Goal: Task Accomplishment & Management: Manage account settings

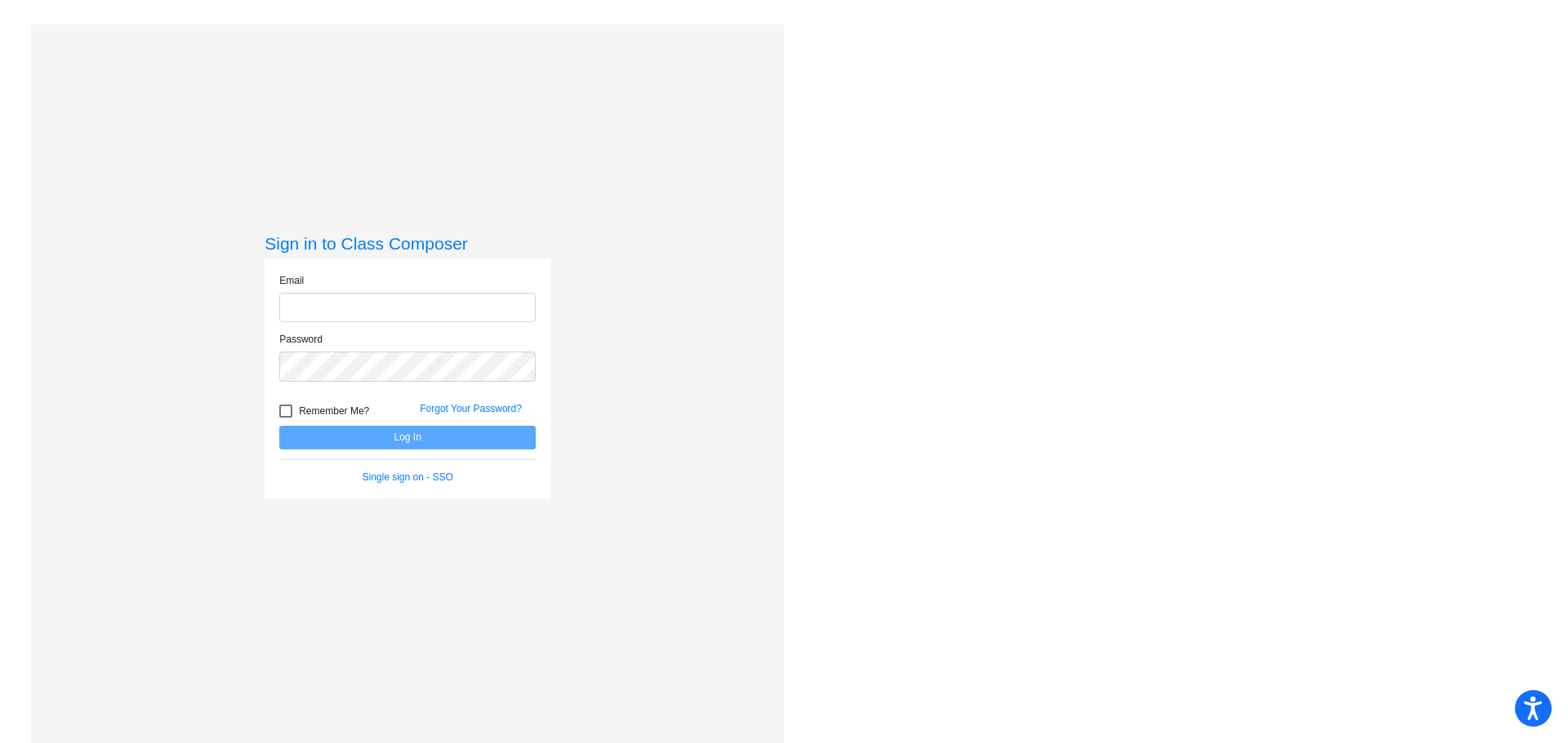
type input "[PERSON_NAME][EMAIL_ADDRESS][PERSON_NAME][DOMAIN_NAME]"
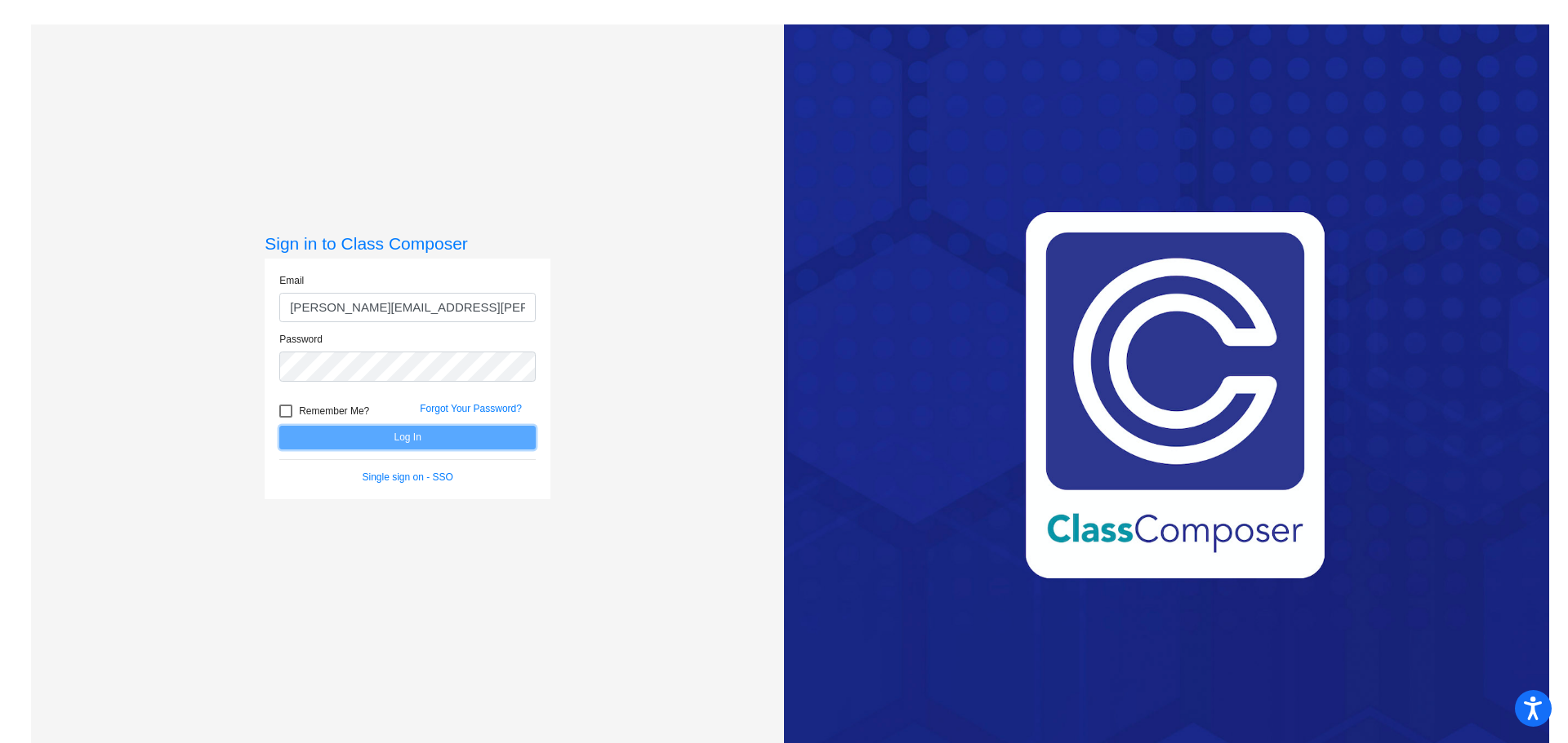
click at [485, 443] on button "Log In" at bounding box center [407, 437] width 256 height 23
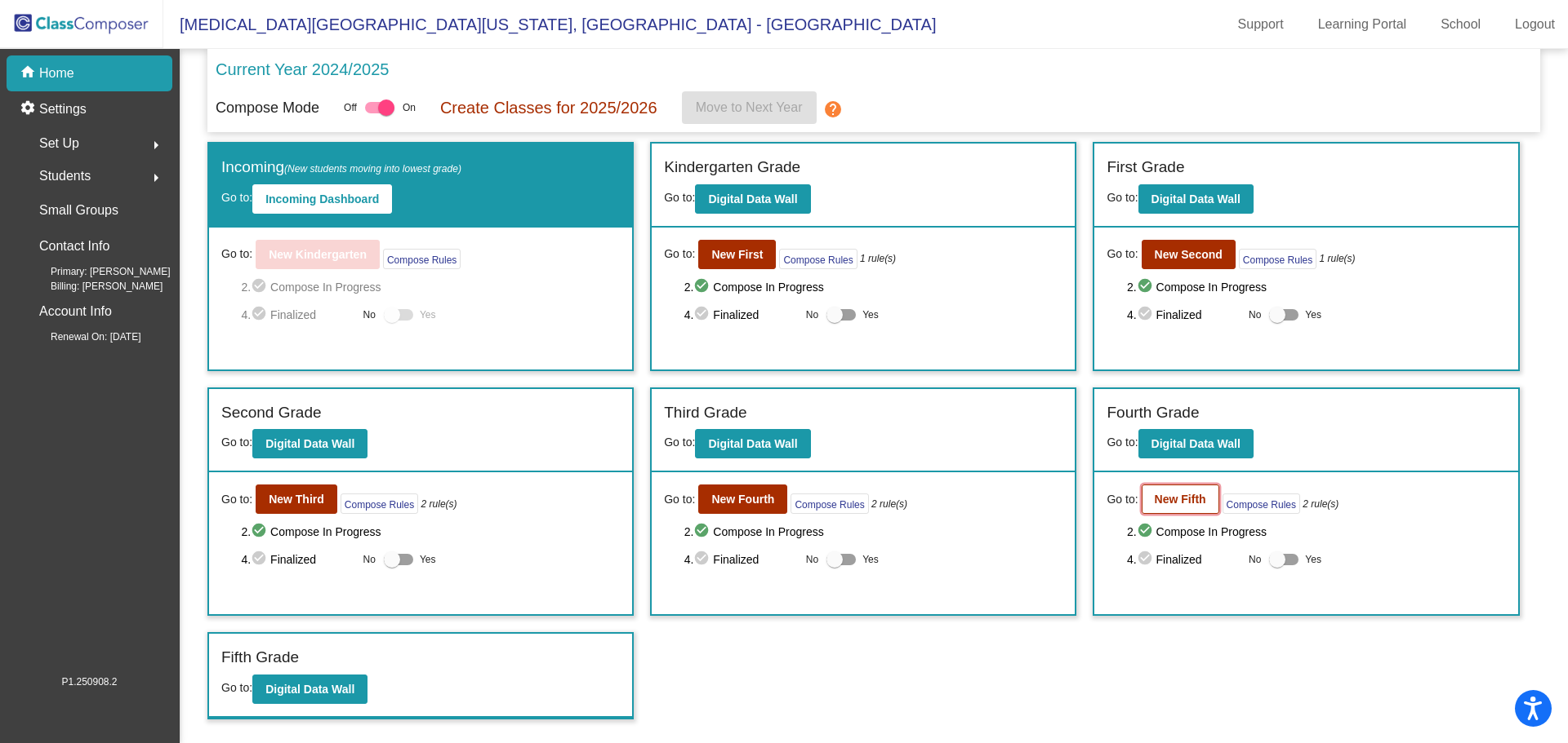
click at [1173, 494] on b "New Fifth" at bounding box center [1179, 499] width 51 height 13
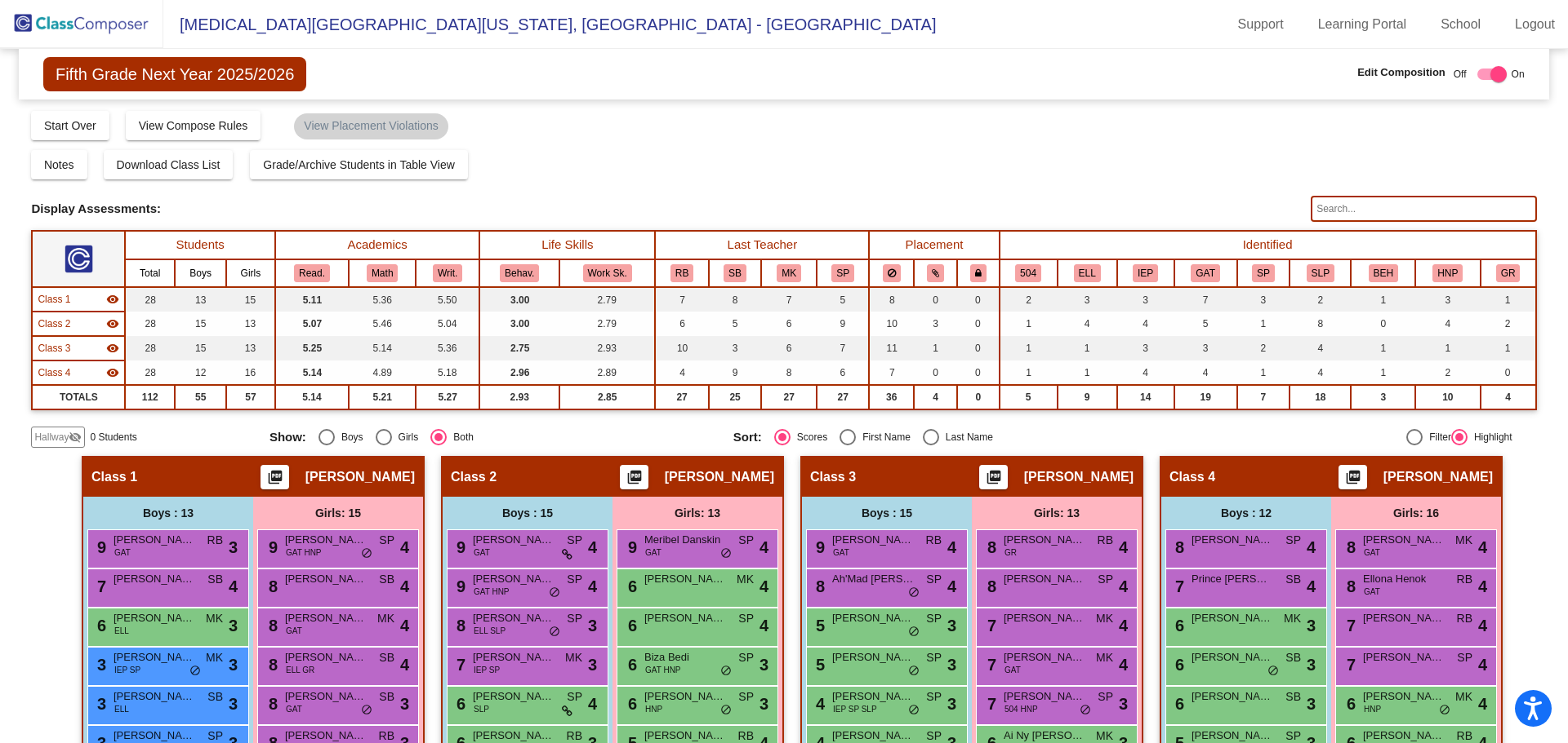
click at [1391, 208] on input "text" at bounding box center [1424, 209] width 225 height 26
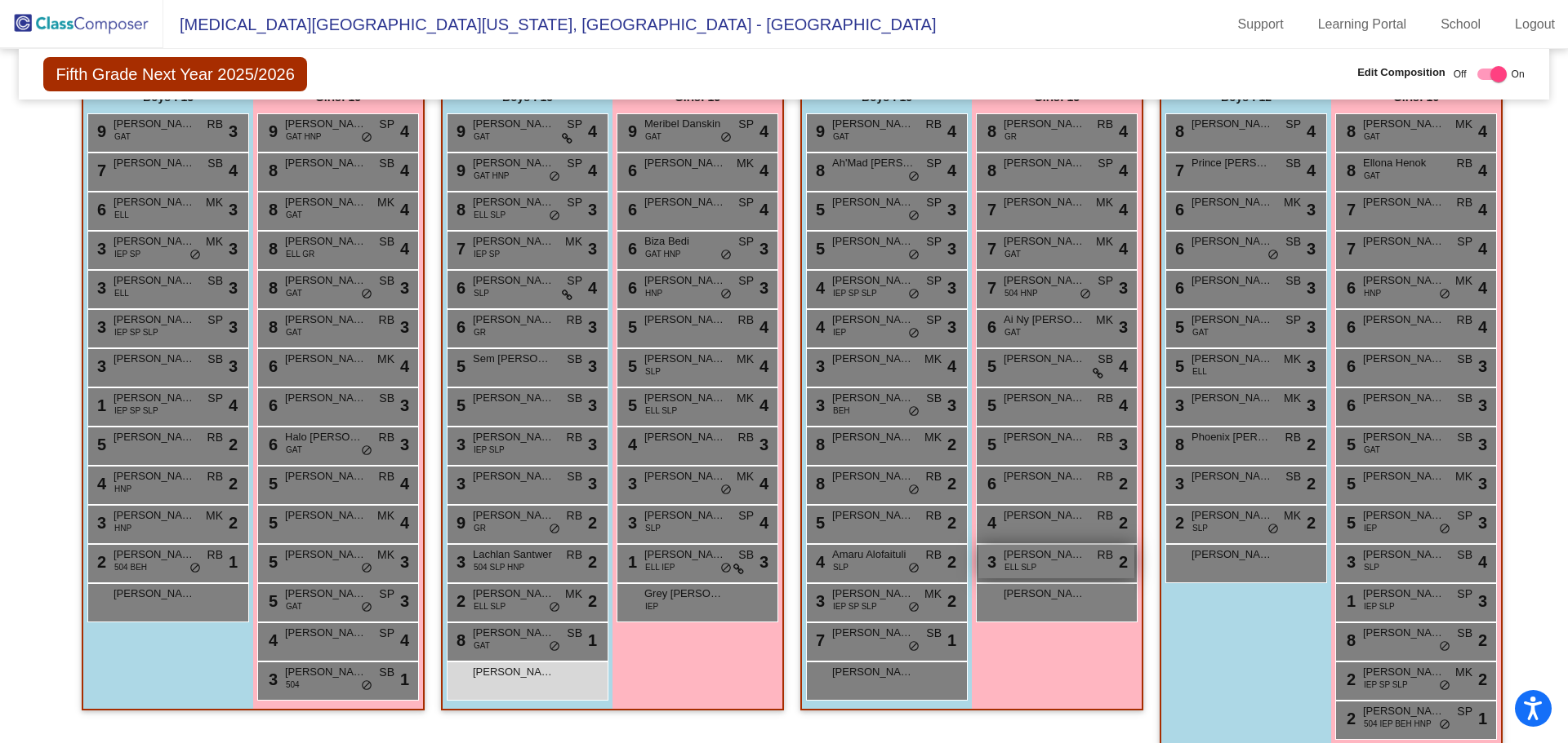
scroll to position [439, 0]
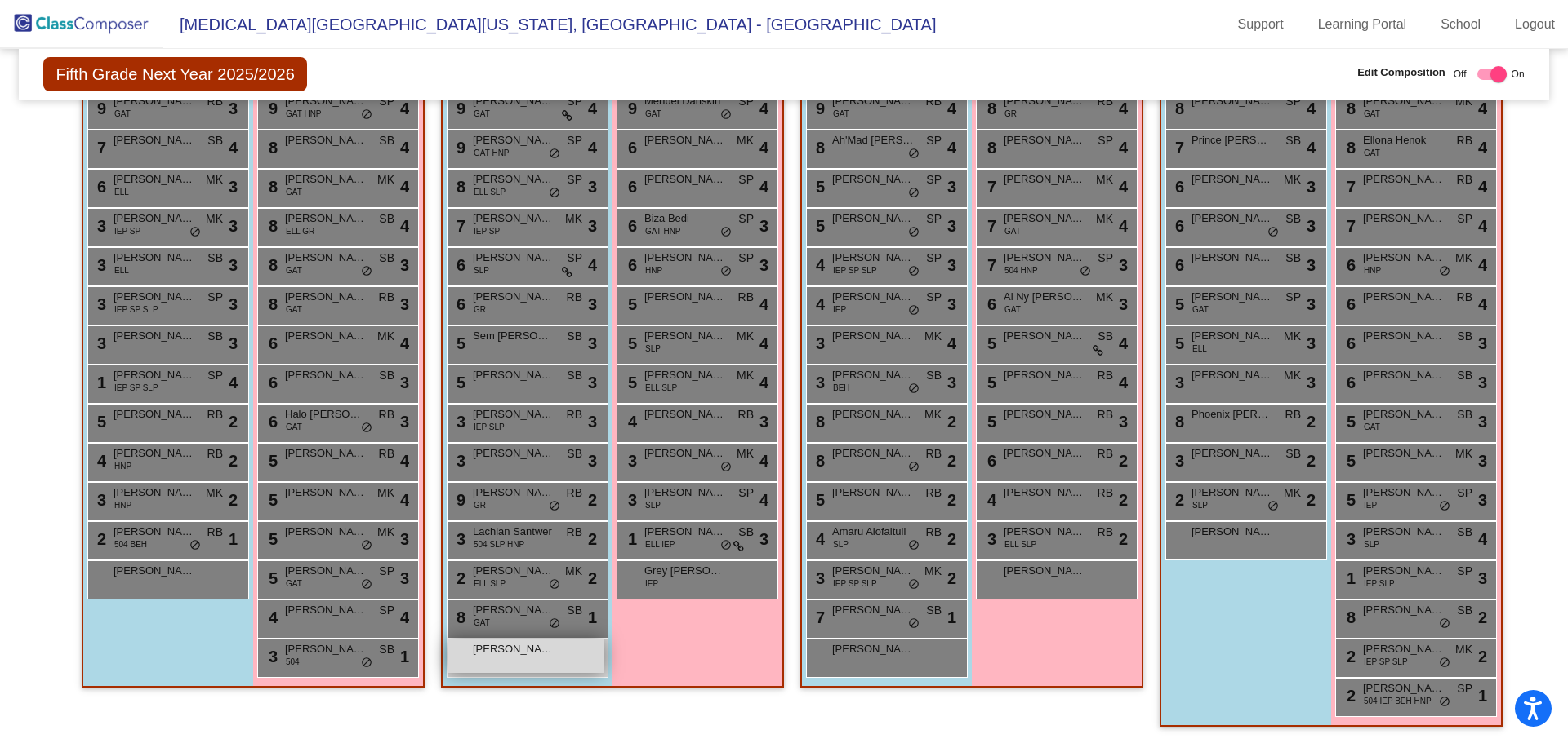
type input "[PERSON_NAME]"
click at [490, 663] on div "[PERSON_NAME] lock do_not_disturb_alt" at bounding box center [525, 656] width 156 height 34
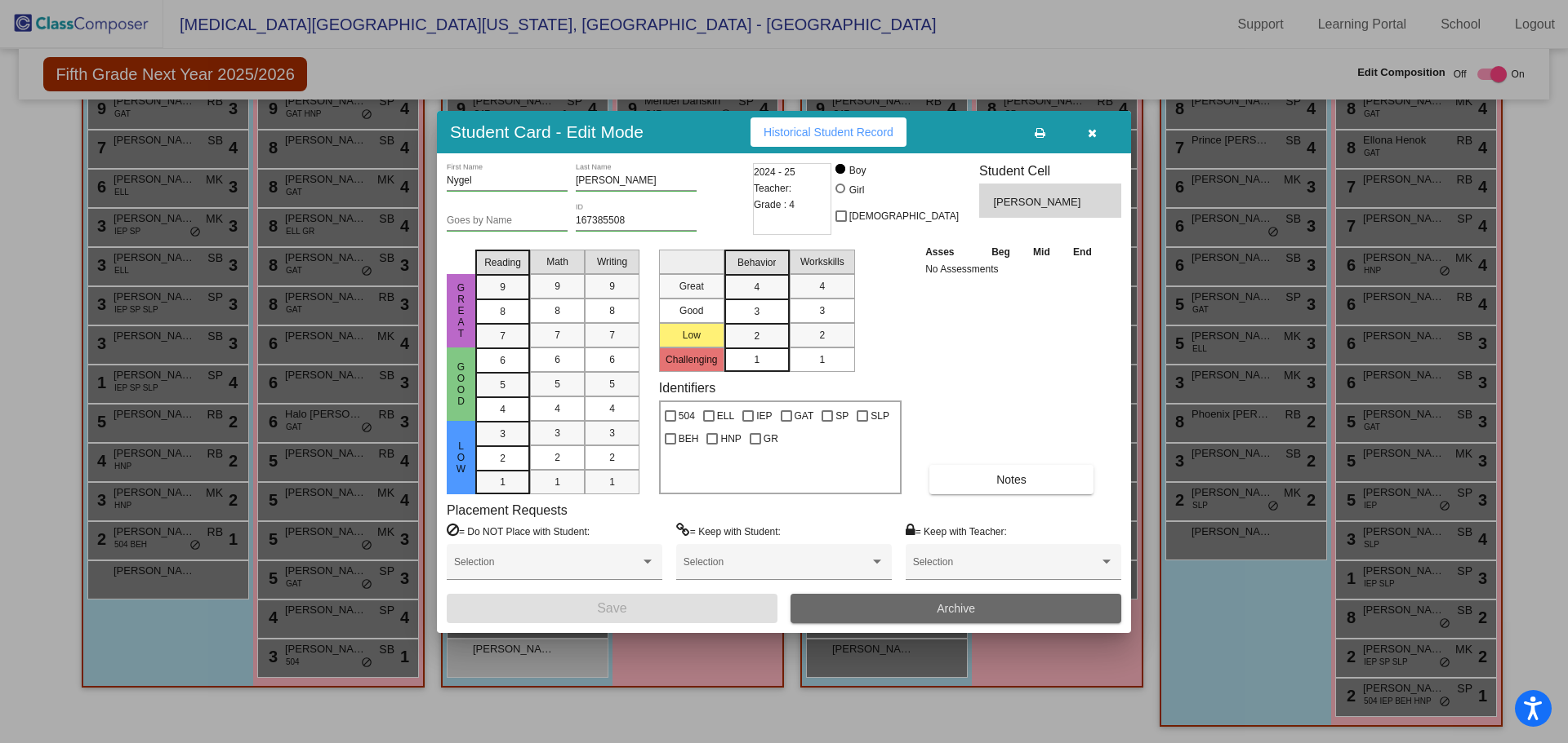
click at [945, 607] on span "Archive" at bounding box center [955, 609] width 38 height 13
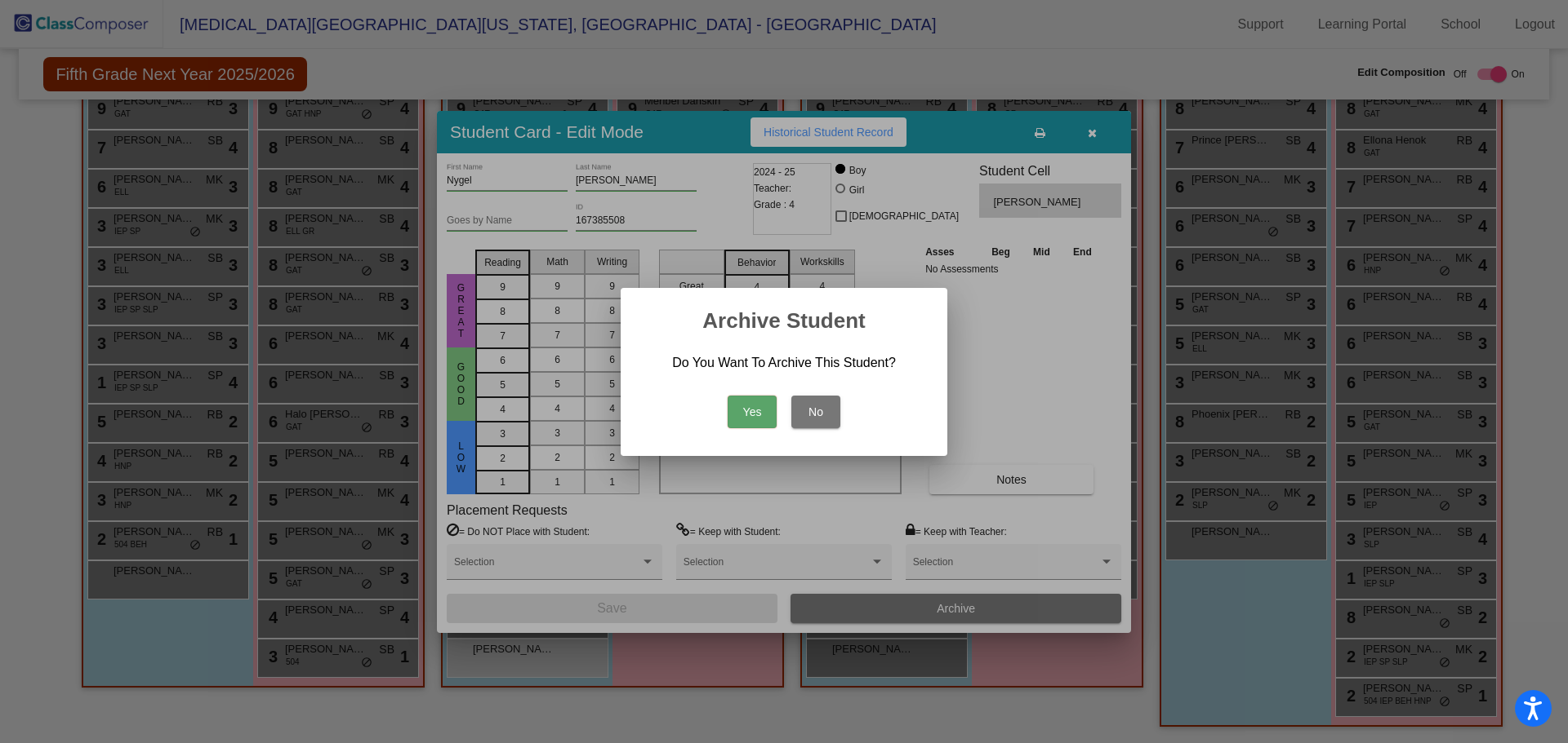
click at [757, 416] on button "Yes" at bounding box center [752, 412] width 49 height 33
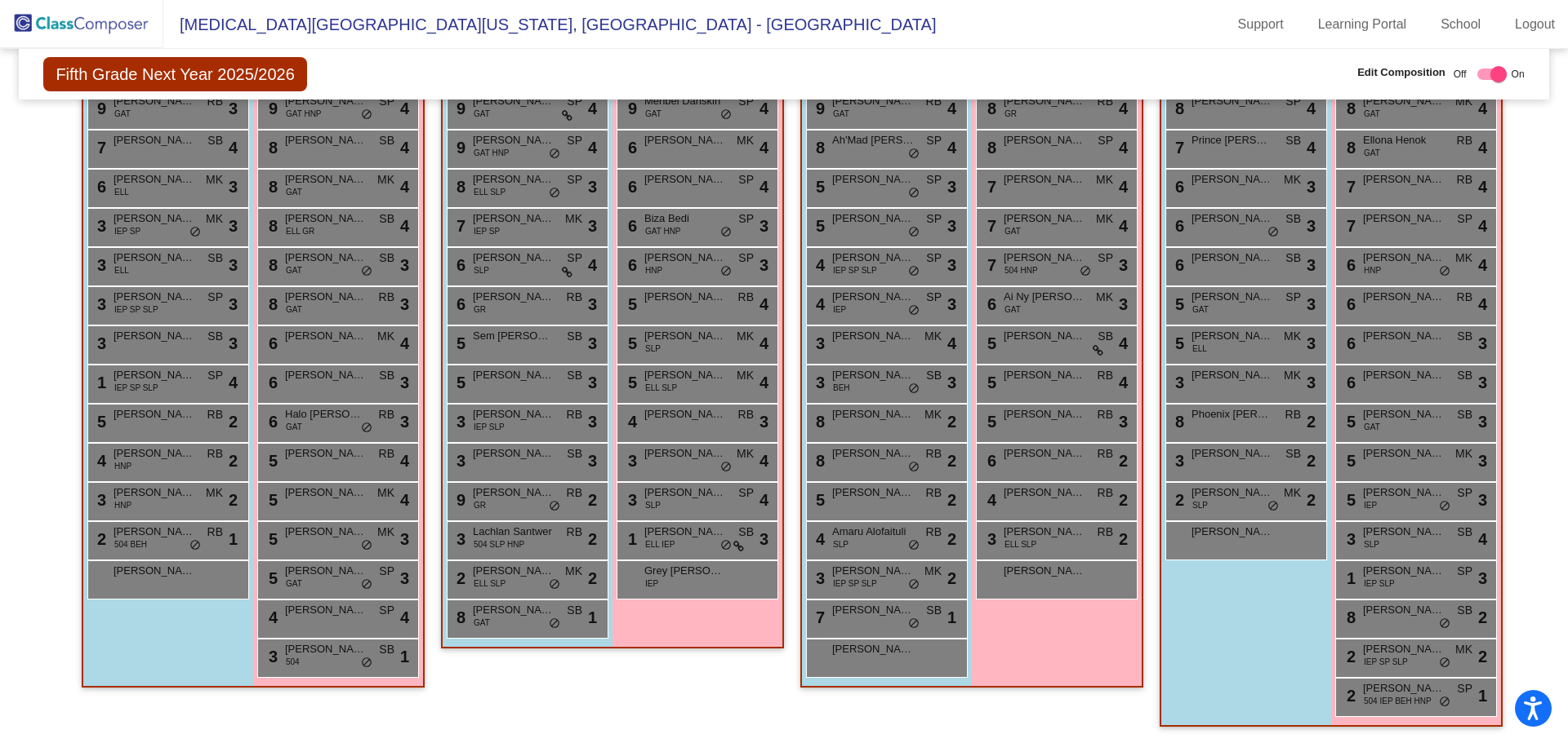
click at [1531, 10] on mat-toolbar "[MEDICAL_DATA][GEOGRAPHIC_DATA][US_STATE], [GEOGRAPHIC_DATA] - [PERSON_NAME] Su…" at bounding box center [784, 24] width 1568 height 49
click at [1529, 20] on link "Logout" at bounding box center [1534, 24] width 66 height 26
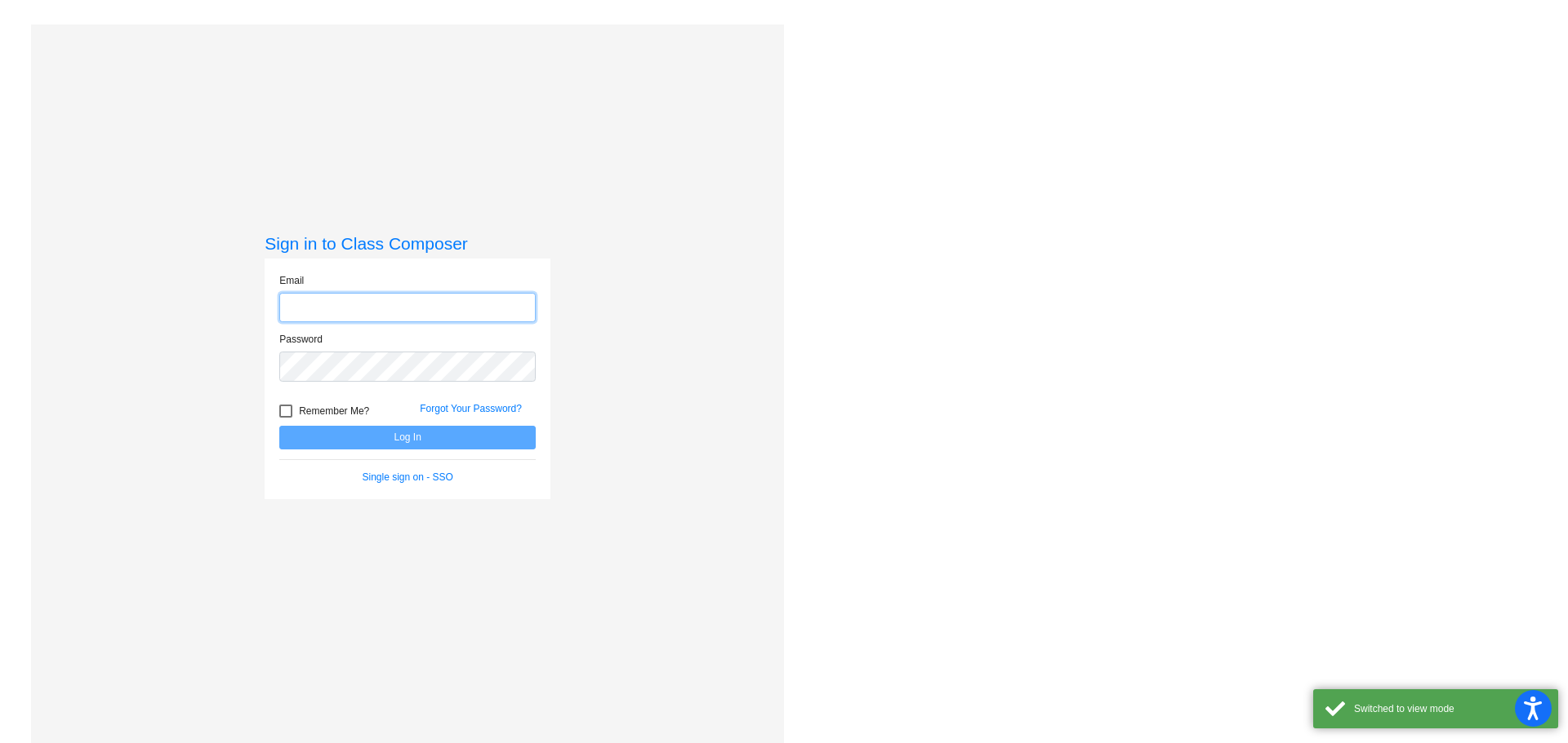
type input "[PERSON_NAME][EMAIL_ADDRESS][PERSON_NAME][DOMAIN_NAME]"
